Goal: Find specific page/section: Find specific page/section

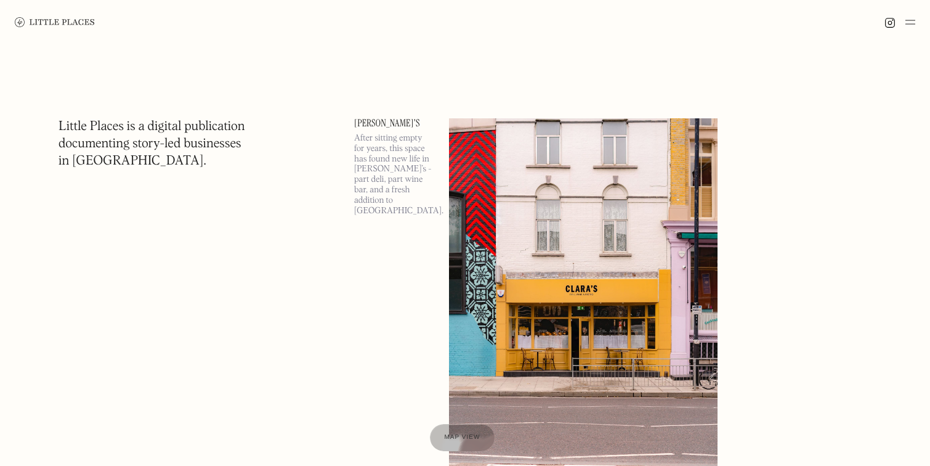
click at [908, 25] on img at bounding box center [911, 22] width 10 height 15
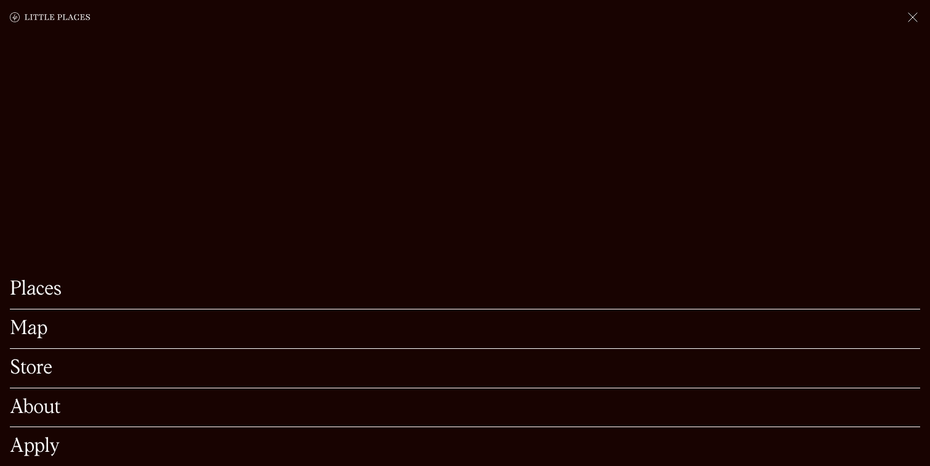
click at [26, 327] on link "Map" at bounding box center [465, 328] width 911 height 19
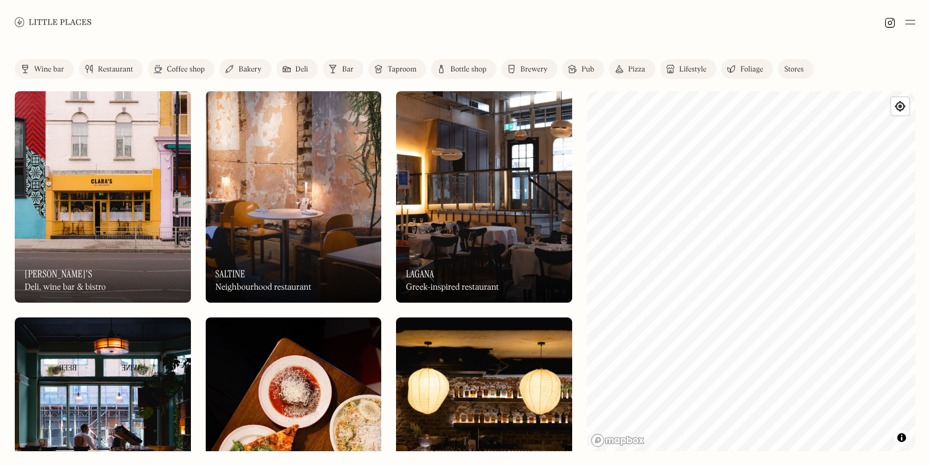
click at [184, 67] on div "Coffee shop" at bounding box center [186, 69] width 38 height 7
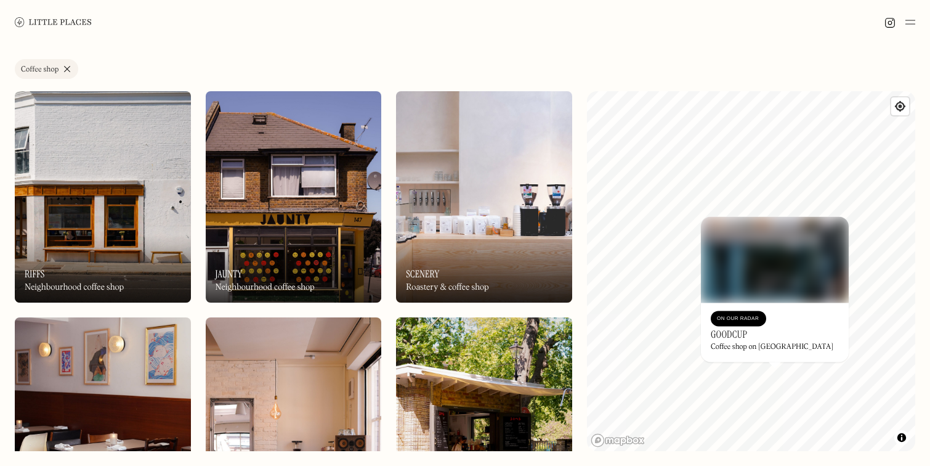
click at [283, 39] on div at bounding box center [465, 22] width 930 height 44
click at [68, 63] on link "Coffee shop" at bounding box center [46, 69] width 63 height 20
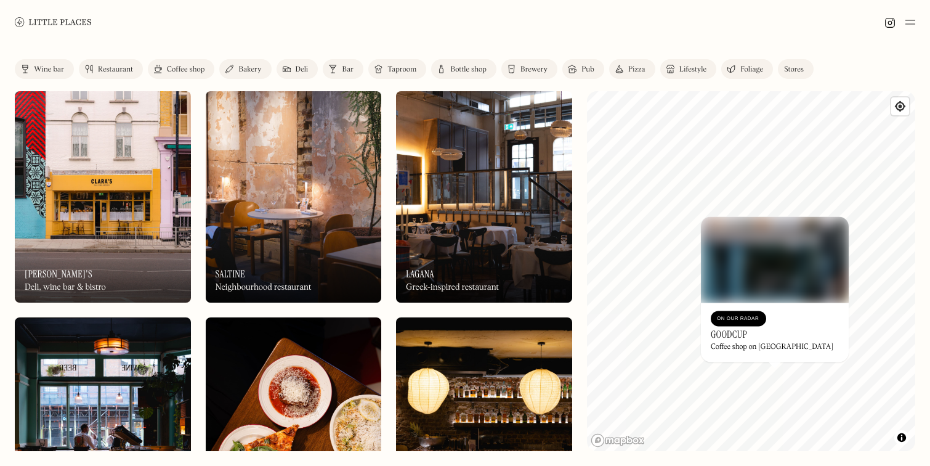
click at [245, 71] on div "Bakery" at bounding box center [249, 69] width 23 height 7
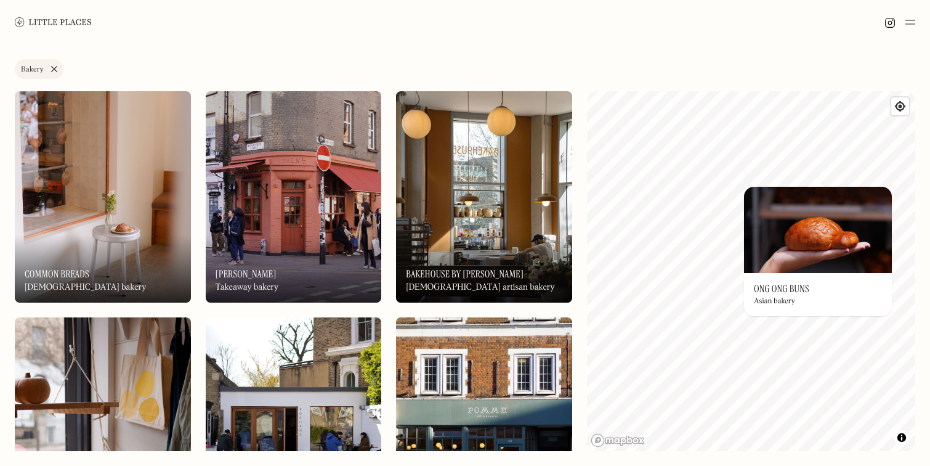
click at [800, 295] on h3 "Ong Ong Buns" at bounding box center [781, 289] width 55 height 12
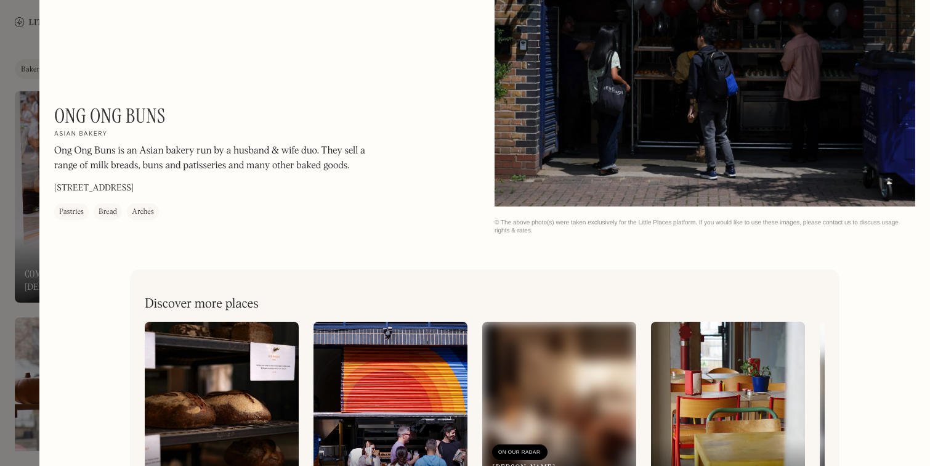
scroll to position [1481, 0]
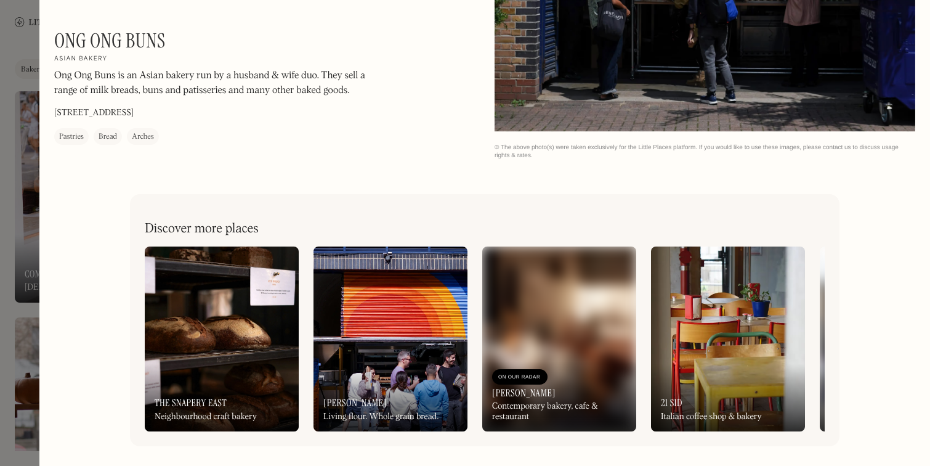
click at [15, 180] on div at bounding box center [465, 233] width 930 height 466
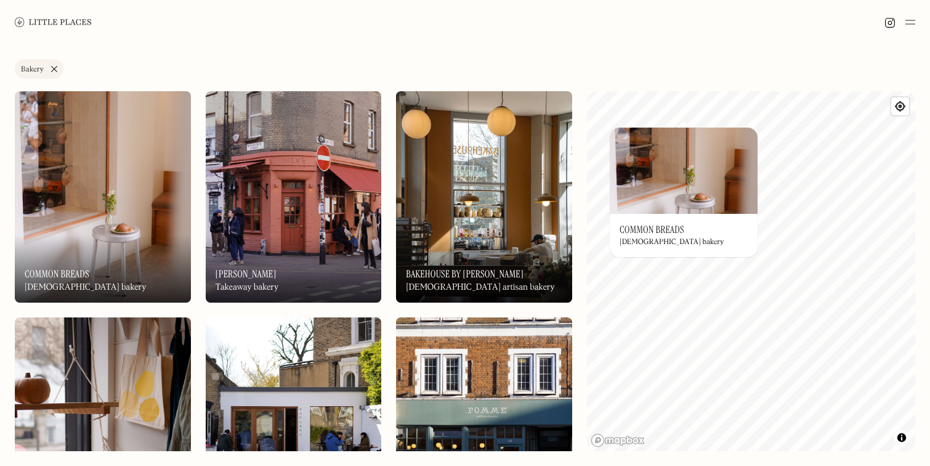
click at [582, 263] on div "Label Bakery Wine bar Restaurant Coffee shop Bakery Deli Bar Taproom Bottle sho…" at bounding box center [465, 254] width 930 height 421
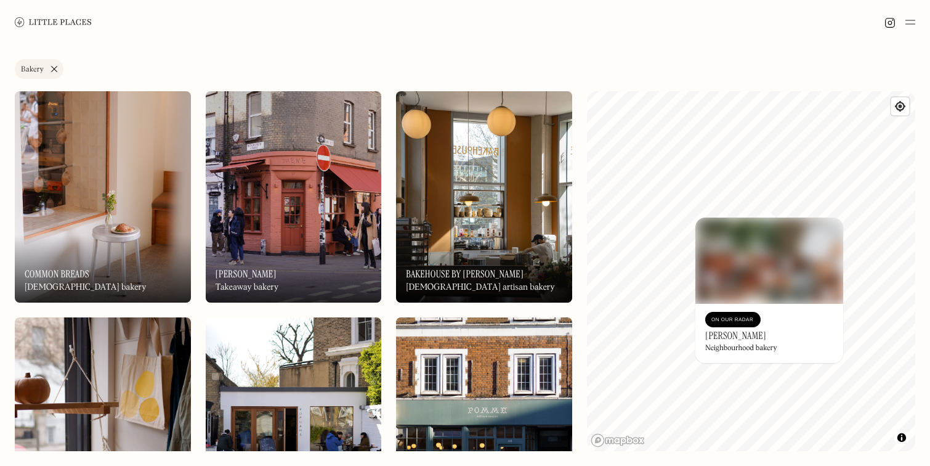
click at [723, 238] on div "© Mapbox © OpenStreetMap Improve this map On Our Radar Toad Bakery Neighbourhoo…" at bounding box center [751, 271] width 328 height 360
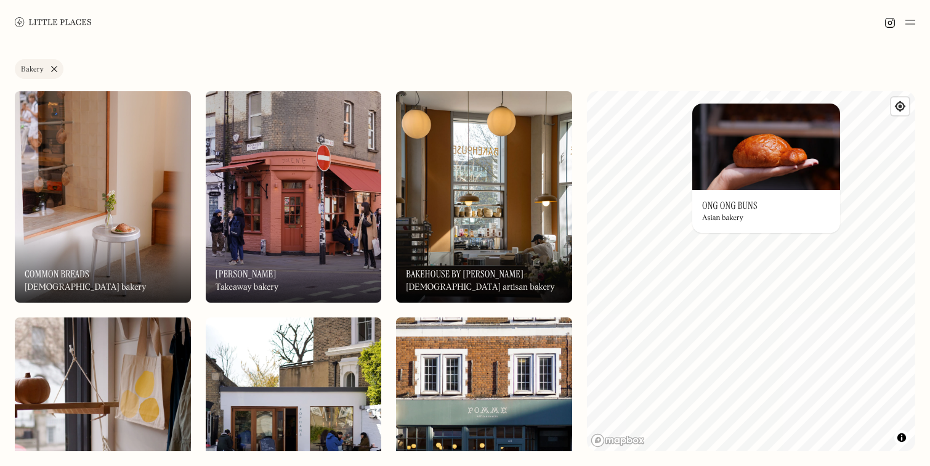
click at [704, 72] on div "Label Bakery Wine bar Restaurant Coffee shop Bakery Deli Bar Taproom Bottle sho…" at bounding box center [465, 71] width 901 height 25
click at [574, 400] on div "Label Bakery Wine bar Restaurant Coffee shop Bakery Deli Bar Taproom Bottle sho…" at bounding box center [465, 254] width 930 height 421
